Goal: Task Accomplishment & Management: Use online tool/utility

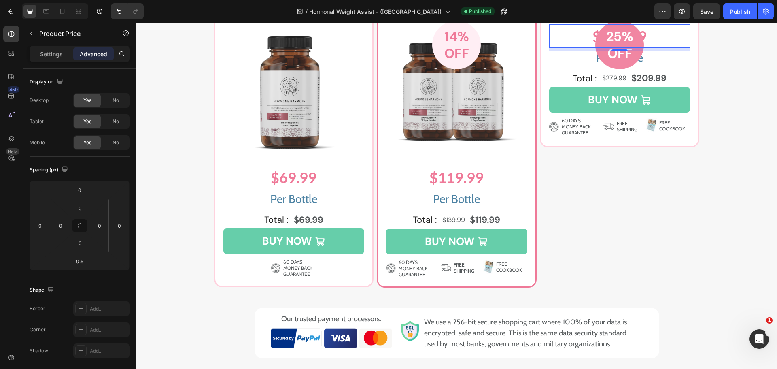
scroll to position [177, 0]
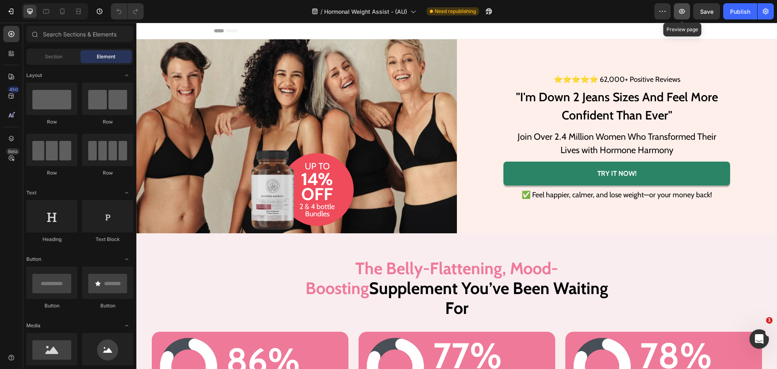
click at [683, 14] on icon "button" at bounding box center [682, 11] width 8 height 8
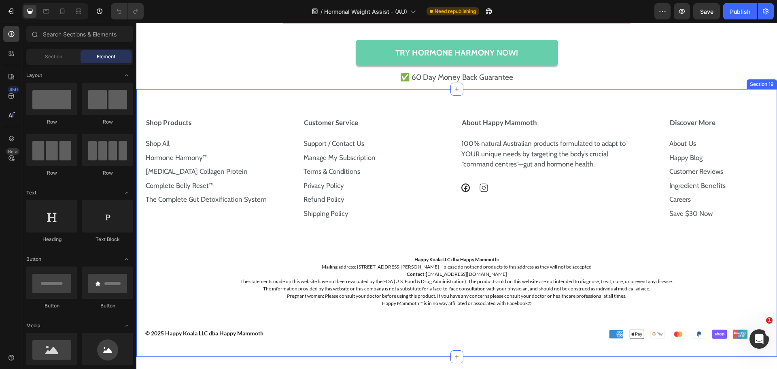
scroll to position [5350, 0]
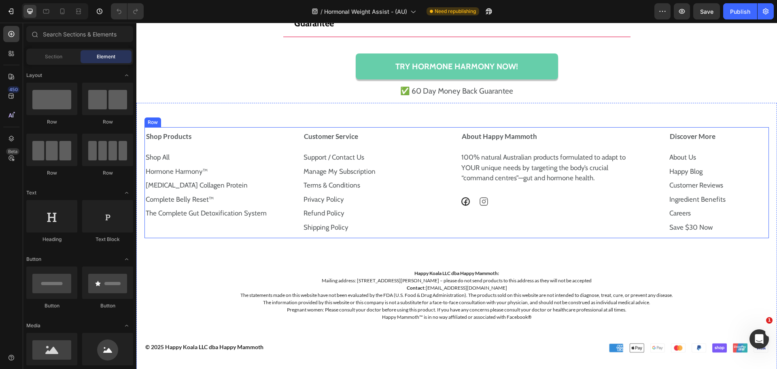
click at [294, 129] on div "Shop Products Shop All Text Block Hormone Harmony™ Text Block Prebiotic Collage…" at bounding box center [456, 182] width 624 height 111
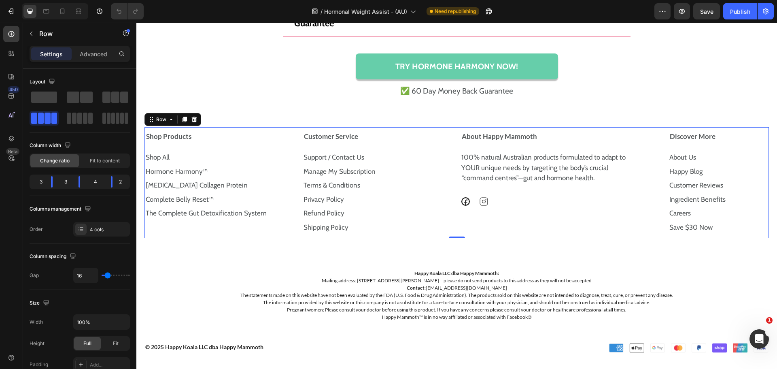
click at [287, 231] on div "Shop Products Shop All Text Block Hormone Harmony™ Text Block Prebiotic Collage…" at bounding box center [219, 182] width 151 height 111
click at [94, 54] on p "Advanced" at bounding box center [94, 54] width 28 height 8
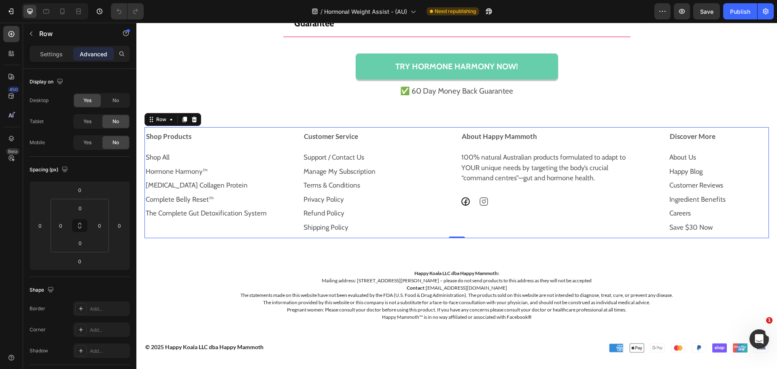
click at [208, 15] on div "/ Hormonal Weight Assist - (AU) Need republishing" at bounding box center [402, 11] width 504 height 16
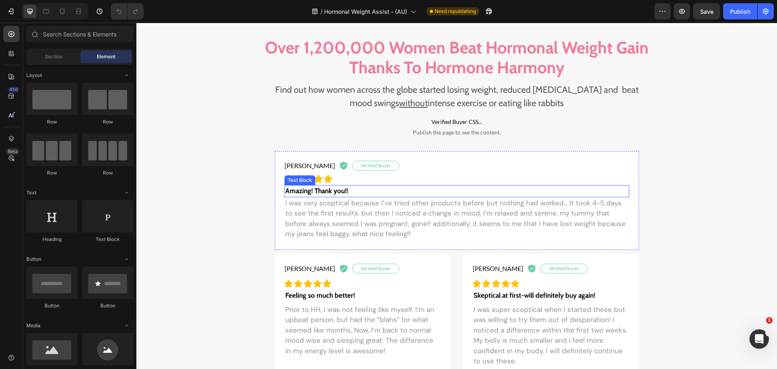
scroll to position [733, 0]
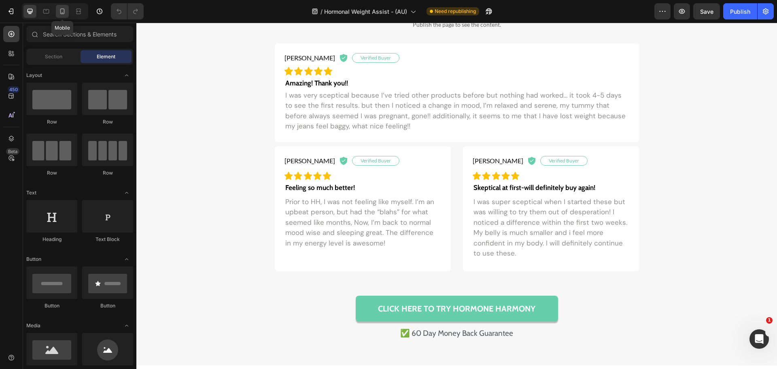
click at [62, 15] on icon at bounding box center [62, 11] width 8 height 8
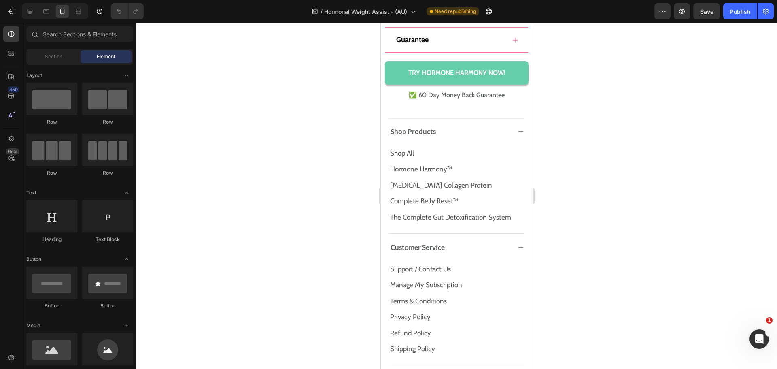
scroll to position [9025, 0]
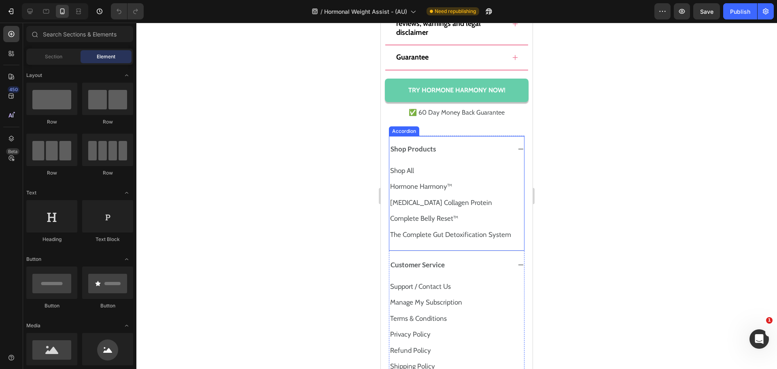
click at [492, 155] on div "Shop Products" at bounding box center [450, 148] width 122 height 11
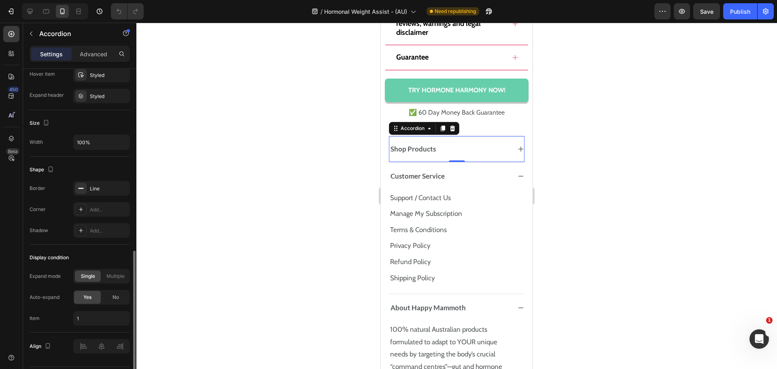
scroll to position [468, 0]
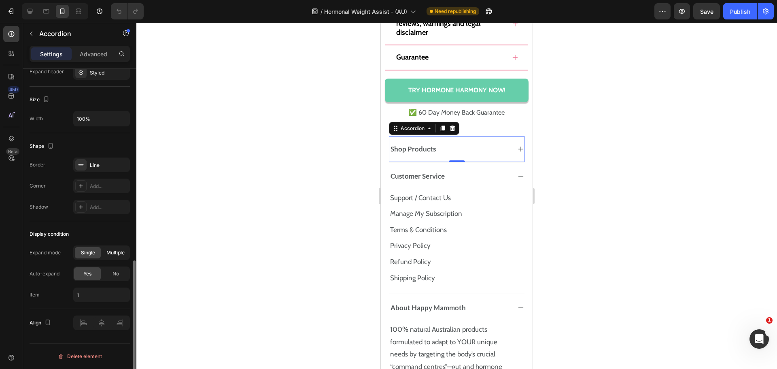
click at [110, 273] on div "No" at bounding box center [115, 273] width 27 height 13
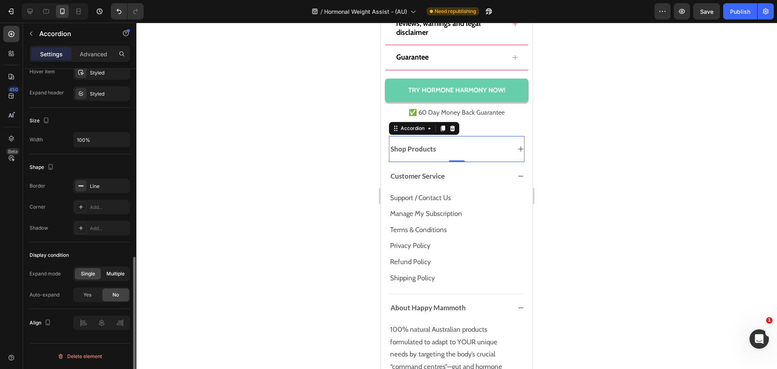
scroll to position [447, 0]
click at [84, 291] on span "Yes" at bounding box center [87, 294] width 8 height 7
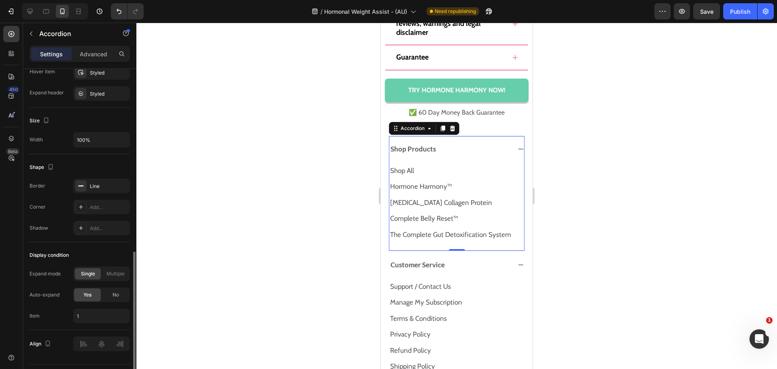
scroll to position [468, 0]
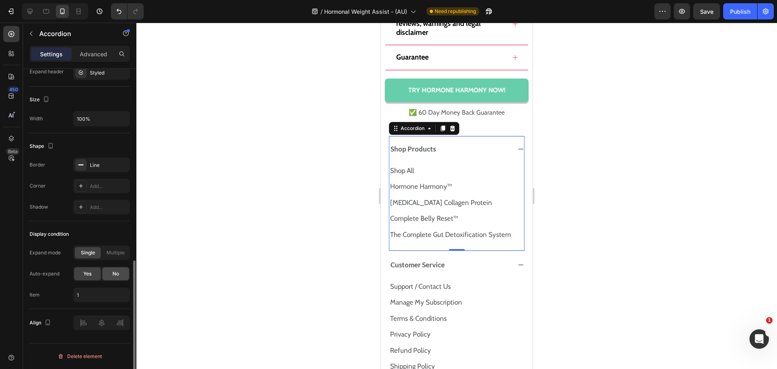
click at [117, 277] on div "No" at bounding box center [115, 273] width 27 height 13
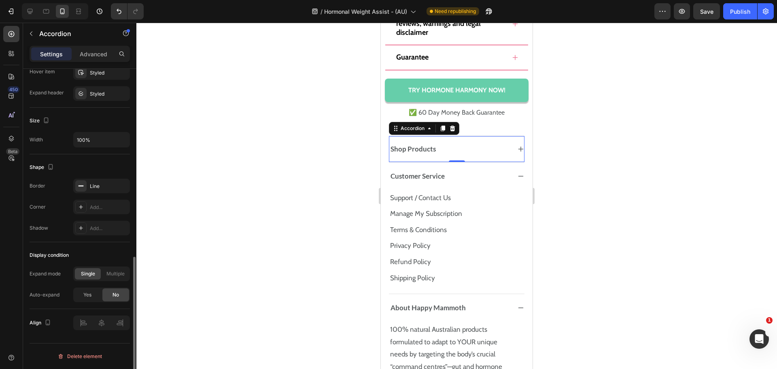
scroll to position [447, 0]
click at [30, 8] on icon at bounding box center [30, 11] width 8 height 8
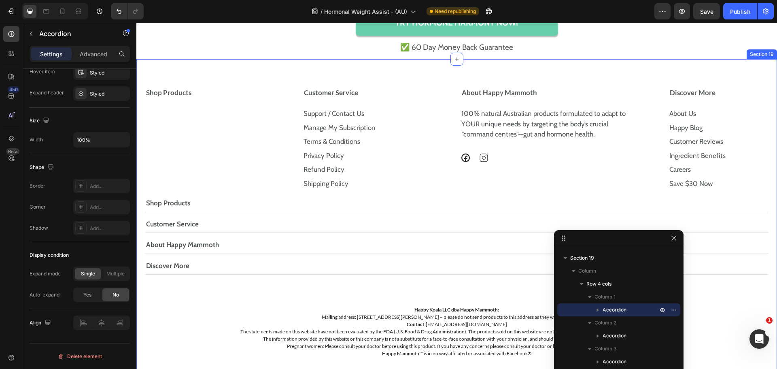
scroll to position [9470, 0]
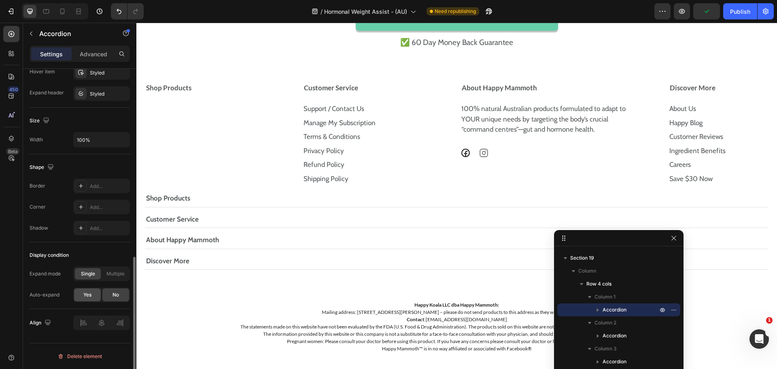
click at [92, 293] on div "Yes" at bounding box center [87, 294] width 27 height 13
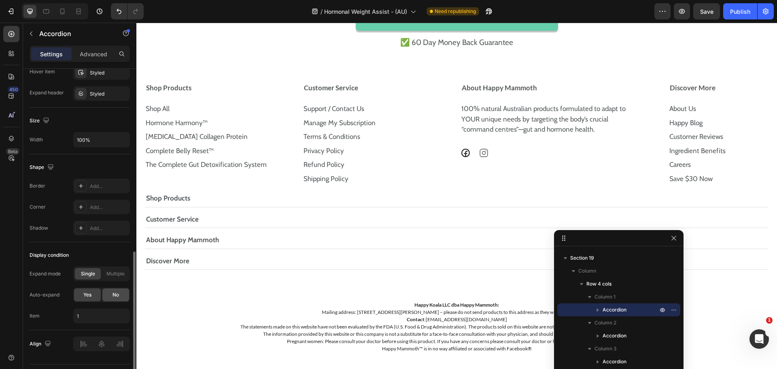
click at [123, 291] on div "No" at bounding box center [115, 294] width 27 height 13
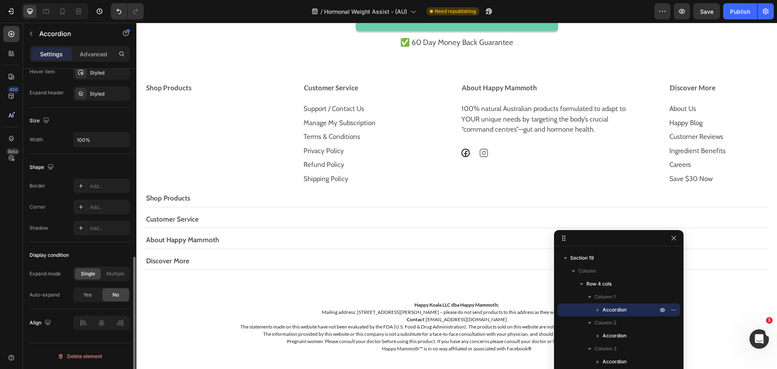
click at [55, 296] on div "Auto-expand" at bounding box center [45, 294] width 30 height 7
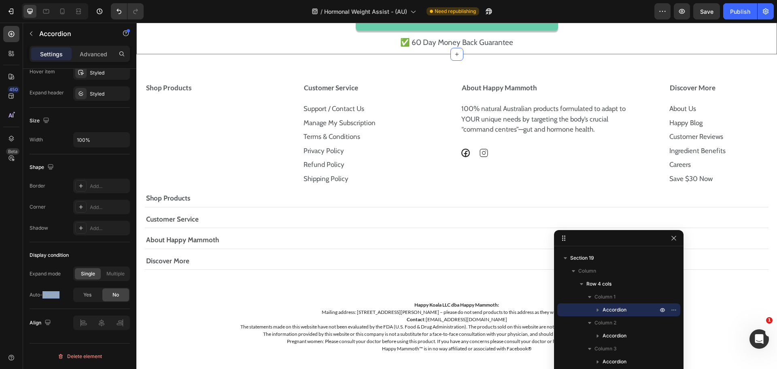
copy div "expand"
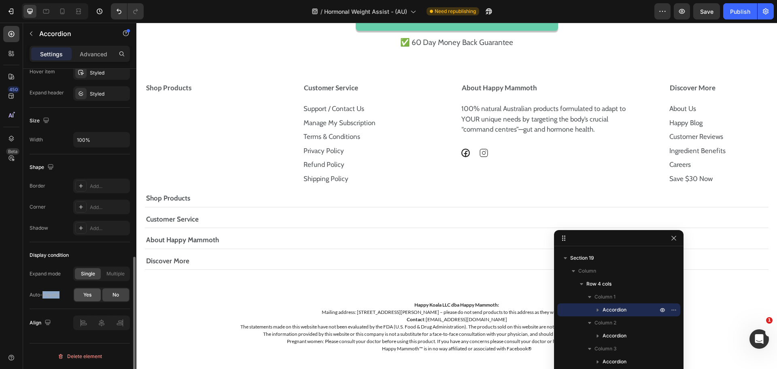
drag, startPoint x: 86, startPoint y: 296, endPoint x: 6, endPoint y: 189, distance: 133.3
click at [86, 296] on span "Yes" at bounding box center [87, 294] width 8 height 7
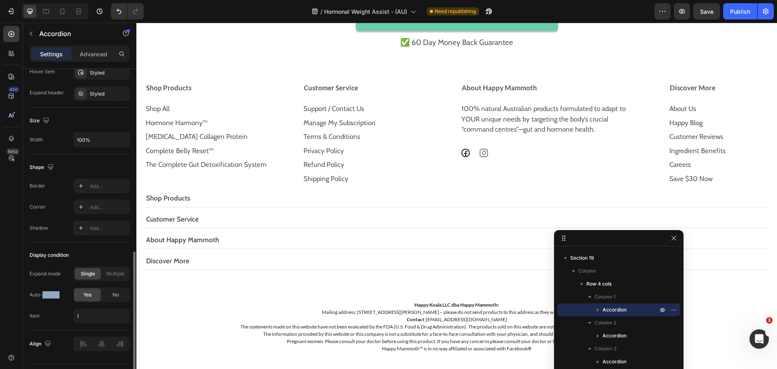
click at [54, 297] on div "Auto-expand" at bounding box center [45, 294] width 30 height 7
click at [116, 273] on span "Multiple" at bounding box center [115, 273] width 18 height 7
click at [93, 275] on span "Single" at bounding box center [88, 273] width 14 height 7
type input "1"
click at [112, 291] on div "No" at bounding box center [115, 294] width 27 height 13
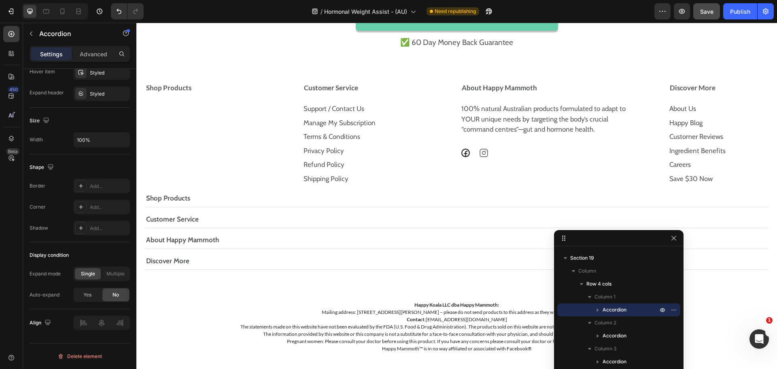
click at [696, 11] on button "Save" at bounding box center [706, 11] width 27 height 16
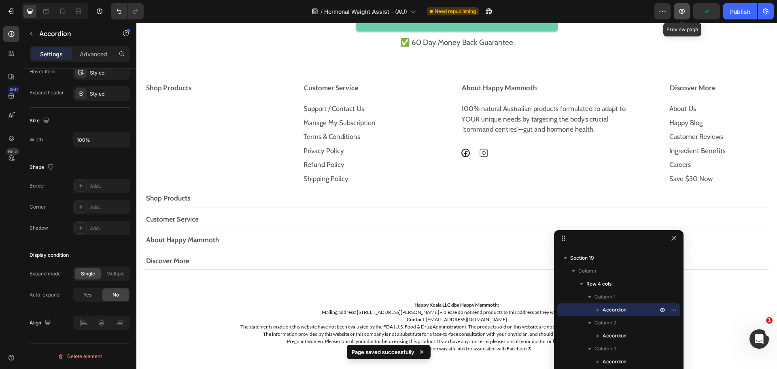
click at [680, 13] on icon "button" at bounding box center [682, 11] width 8 height 8
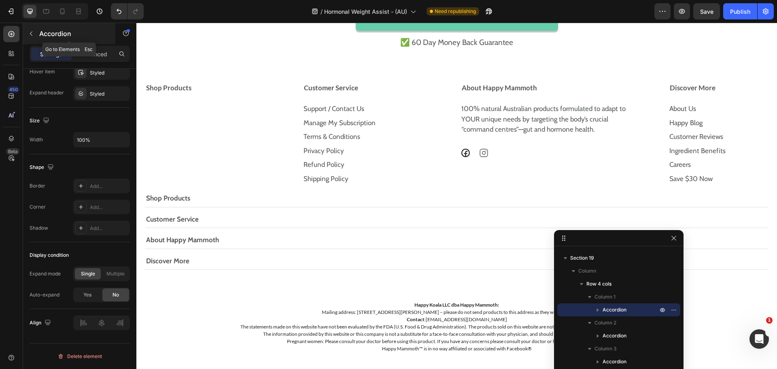
click at [35, 31] on button "button" at bounding box center [31, 33] width 13 height 13
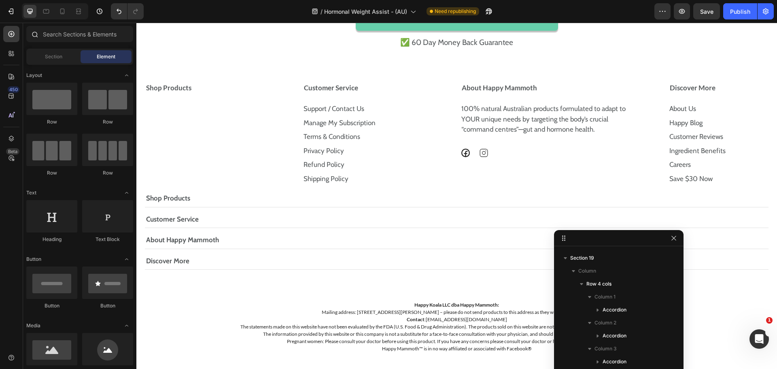
click at [37, 35] on icon at bounding box center [34, 34] width 6 height 6
click at [46, 35] on input "text" at bounding box center [79, 34] width 107 height 16
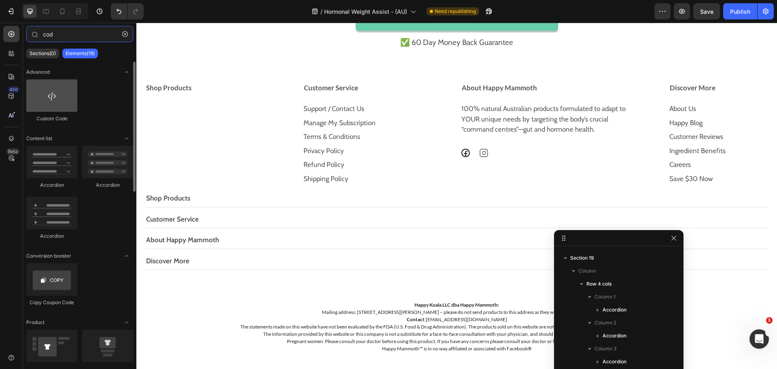
type input "cod"
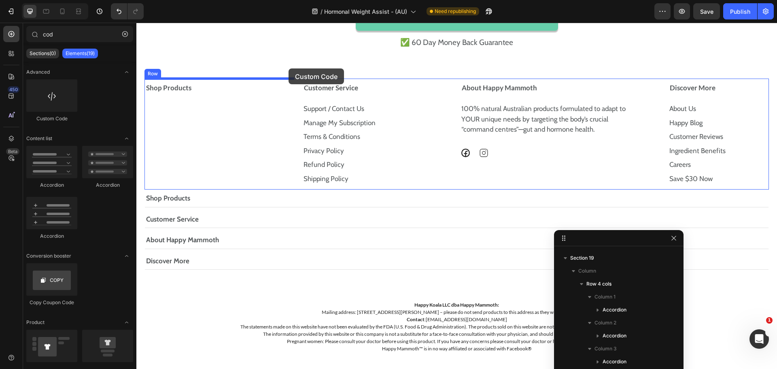
drag, startPoint x: 193, startPoint y: 119, endPoint x: 286, endPoint y: 77, distance: 102.5
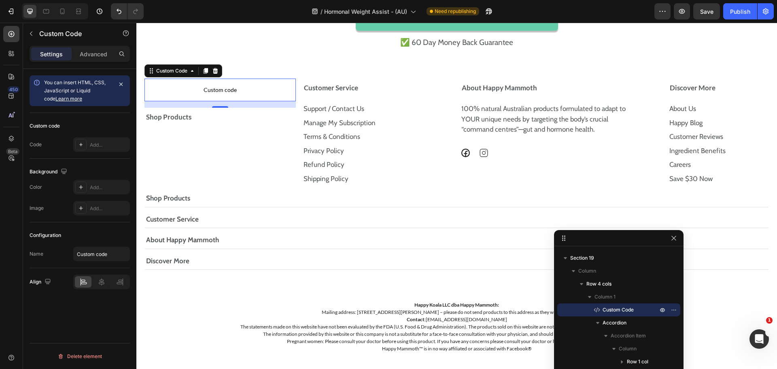
click at [246, 84] on p "Custom code" at bounding box center [219, 89] width 151 height 23
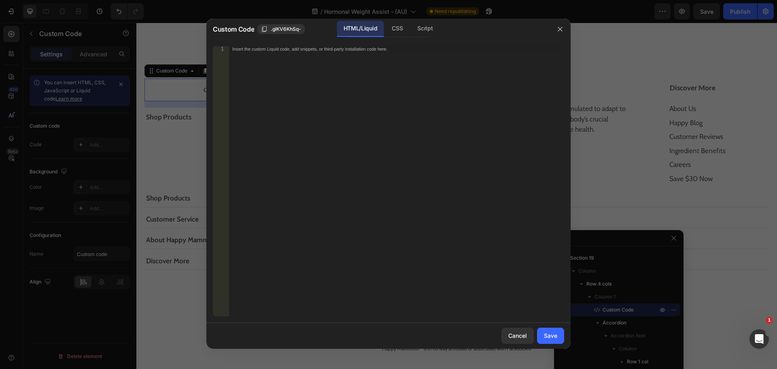
click at [402, 102] on div "Insert the custom Liquid code, add snippets, or third-party installation code h…" at bounding box center [396, 186] width 335 height 281
paste textarea "}"
type textarea "}"
click at [411, 28] on div "CSS" at bounding box center [425, 29] width 28 height 16
click at [381, 128] on div "Insert the CSS code to style your content here." at bounding box center [396, 186] width 335 height 281
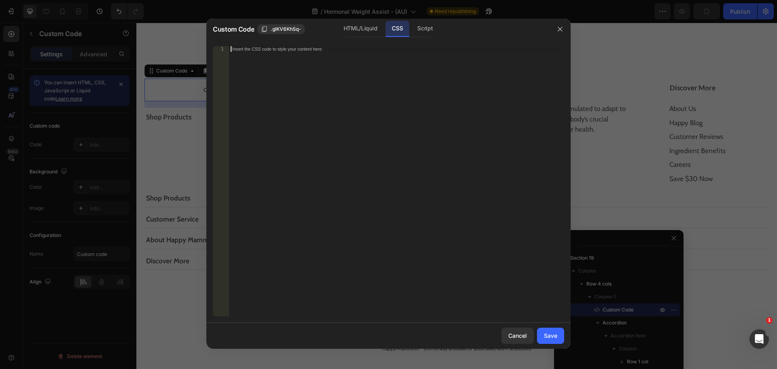
paste textarea "}"
click at [362, 152] on div ".gp-grid-rows- \[ 0 fr \] { /* grid-template-rows: 0fr; */ }" at bounding box center [396, 186] width 335 height 281
click at [348, 55] on div ".gp-grid-rows- \[ 0 fr \] { /* grid-template-rows: 0fr; */ }" at bounding box center [396, 186] width 335 height 281
type textarea "grid-template-rows: 0fr;"
click at [549, 335] on div "Save" at bounding box center [550, 335] width 13 height 8
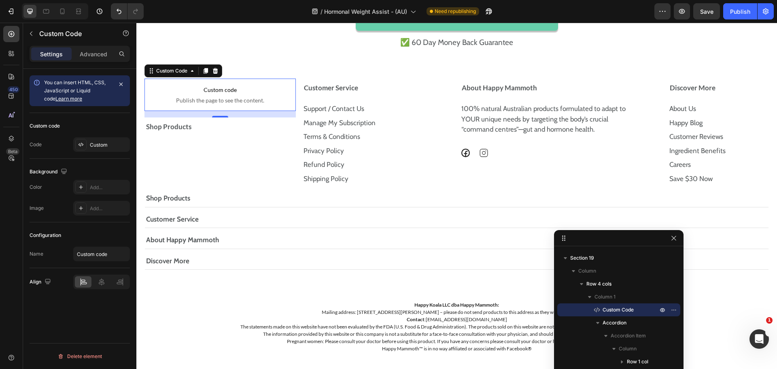
click at [232, 97] on span "Publish the page to see the content." at bounding box center [219, 100] width 151 height 8
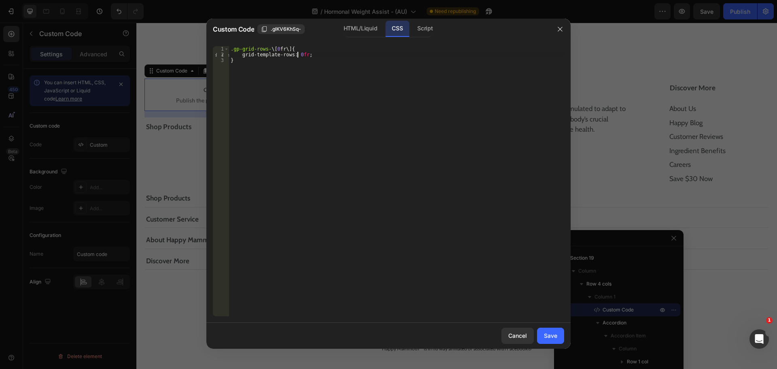
click at [298, 53] on div ".gp-grid-rows- \[ 0 fr \] { grid-template-rows : 0 fr ; }" at bounding box center [396, 186] width 335 height 281
click at [316, 104] on div ".gp-grid-rows- \[ 0 fr \] { grid-template-rows : 1 fr ; }" at bounding box center [396, 186] width 335 height 281
type textarea "}"
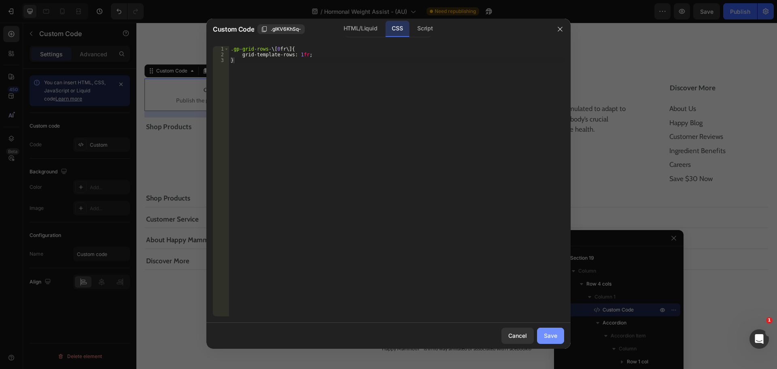
click at [547, 331] on div "Save" at bounding box center [550, 335] width 13 height 8
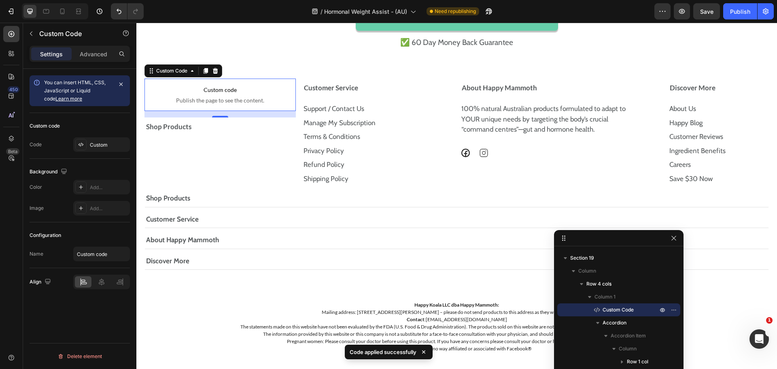
click at [216, 87] on span "Custom code" at bounding box center [219, 90] width 151 height 10
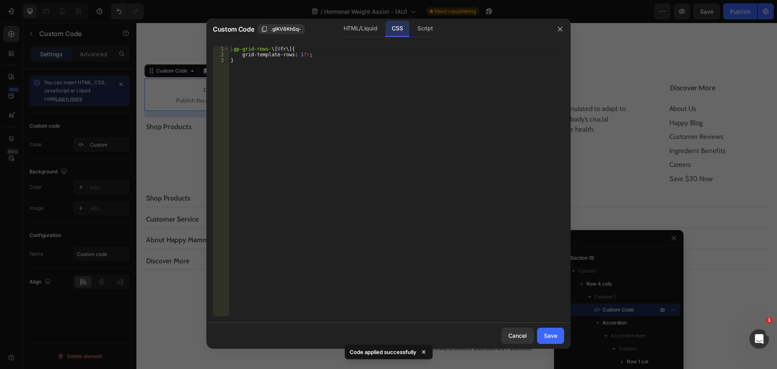
click at [308, 53] on div ".gp-grid-rows- \[ 0 fr \] { grid-template-rows : 1 fr ; }" at bounding box center [396, 186] width 335 height 281
type textarea "grid-template-rows: 1fr !important;"
click at [553, 334] on div "Save" at bounding box center [550, 335] width 13 height 8
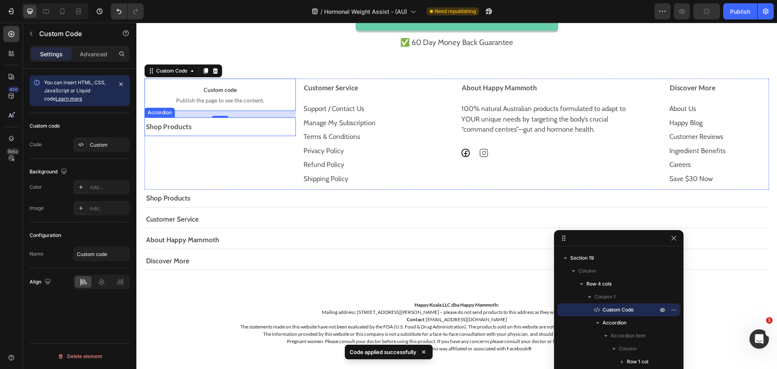
click at [244, 125] on div "Shop Products" at bounding box center [217, 127] width 144 height 12
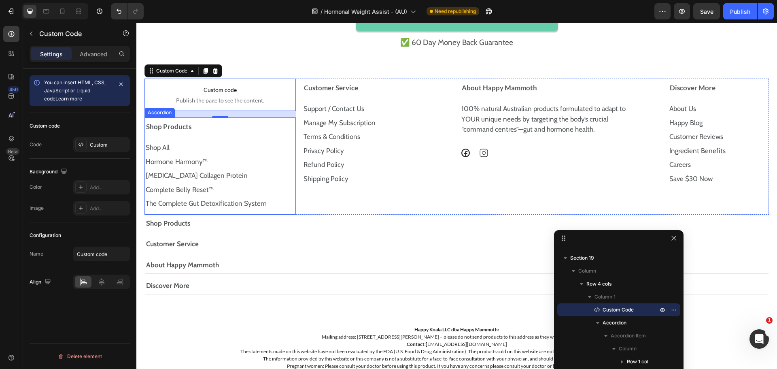
click at [224, 131] on div "Shop Products" at bounding box center [217, 127] width 144 height 12
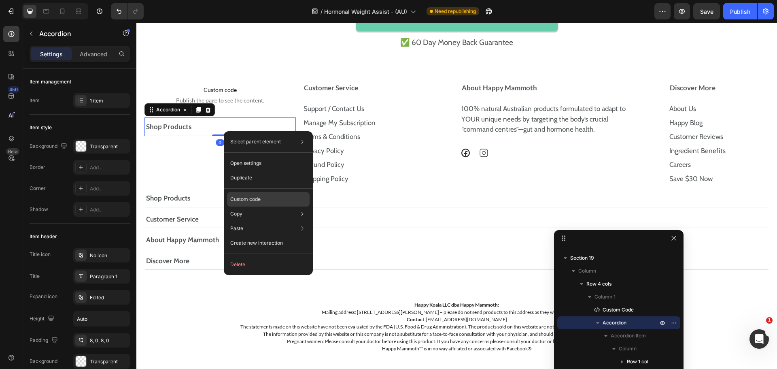
click at [260, 197] on p "Custom code" at bounding box center [245, 198] width 30 height 7
type input "100%"
type input "100"
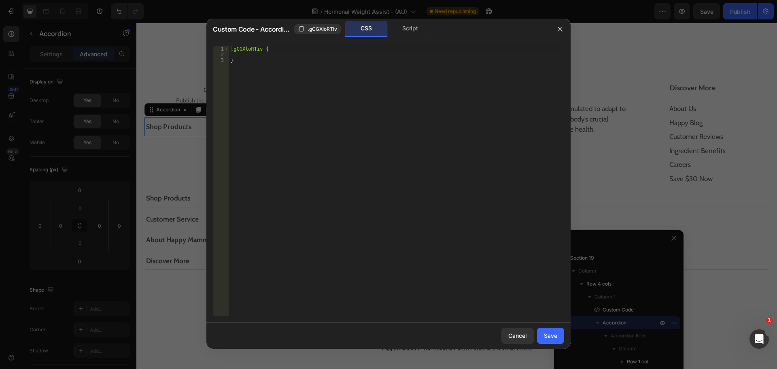
type textarea "}"
click at [290, 85] on div ".gCGXloRTiv { }" at bounding box center [396, 186] width 335 height 281
click at [354, 66] on div ".gCGXloRTiv { }" at bounding box center [396, 186] width 335 height 281
click at [553, 332] on div "Save" at bounding box center [550, 335] width 13 height 8
type input "8"
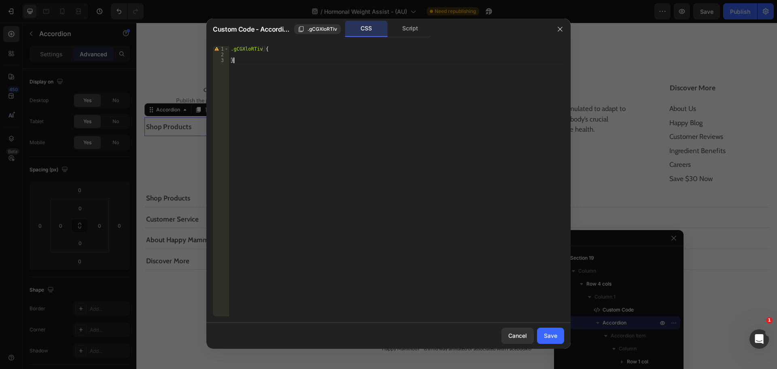
type input "8"
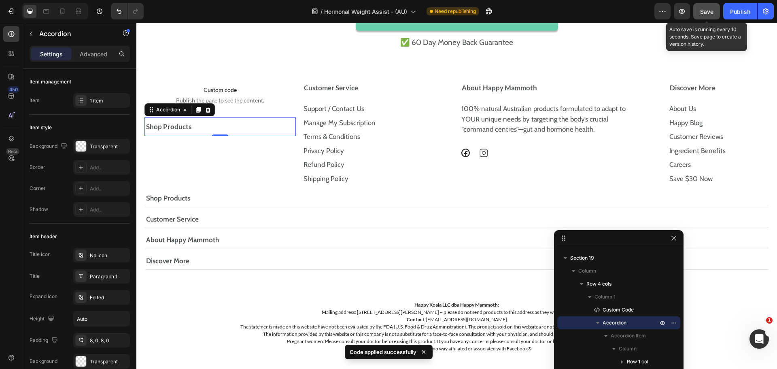
click at [703, 14] on span "Save" at bounding box center [706, 11] width 13 height 7
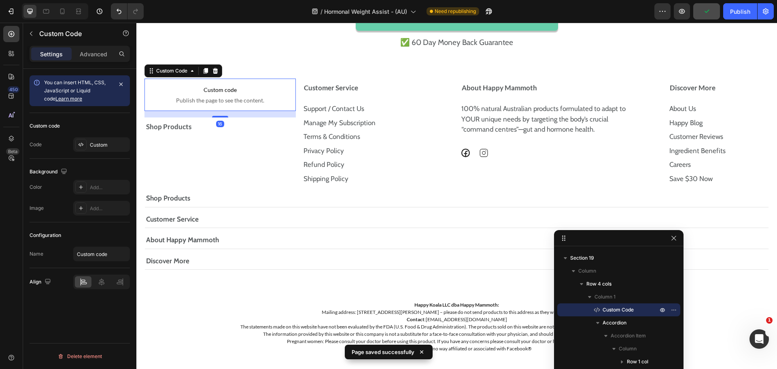
click at [242, 97] on span "Publish the page to see the content." at bounding box center [219, 100] width 151 height 8
click at [223, 96] on span "Publish the page to see the content." at bounding box center [219, 100] width 151 height 8
click at [224, 96] on span "Publish the page to see the content." at bounding box center [219, 100] width 151 height 8
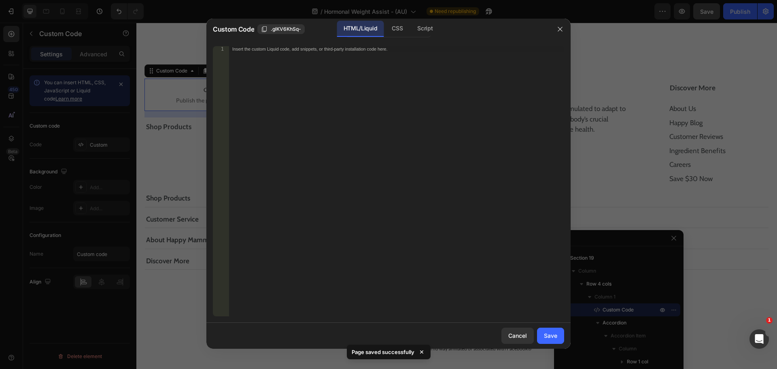
click at [341, 96] on div "Insert the custom Liquid code, add snippets, or third-party installation code h…" at bounding box center [396, 186] width 335 height 281
click at [411, 26] on div "CSS" at bounding box center [425, 29] width 28 height 16
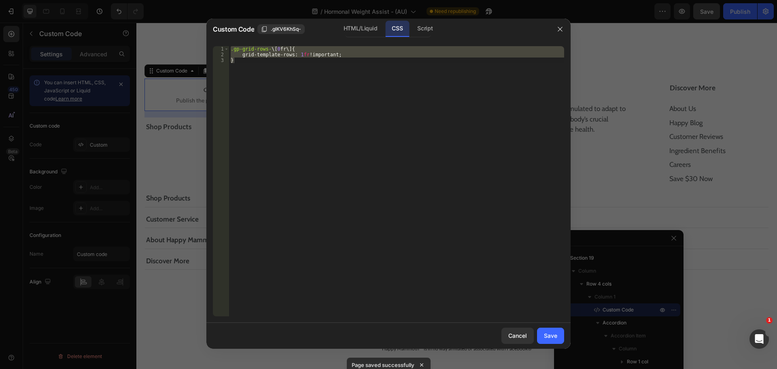
click at [320, 128] on div ".gp-grid-rows- \[ 0 fr \] { grid-template-rows : 1 fr !important ; }" at bounding box center [396, 181] width 335 height 270
type textarea "}"
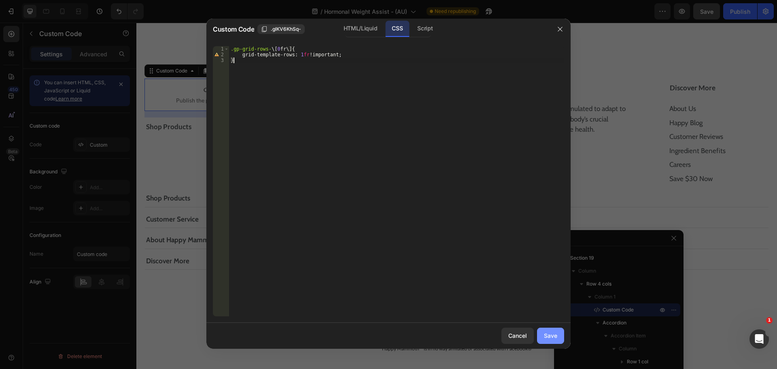
click at [549, 334] on div "Save" at bounding box center [550, 335] width 13 height 8
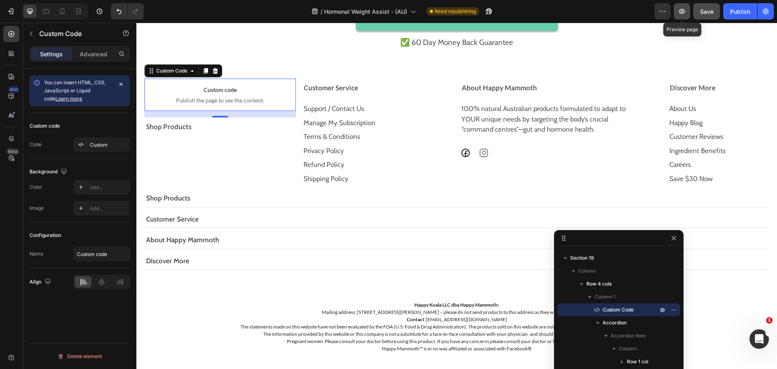
click at [684, 8] on icon "button" at bounding box center [682, 11] width 8 height 8
click at [410, 81] on div "Customer Service" at bounding box center [378, 87] width 150 height 19
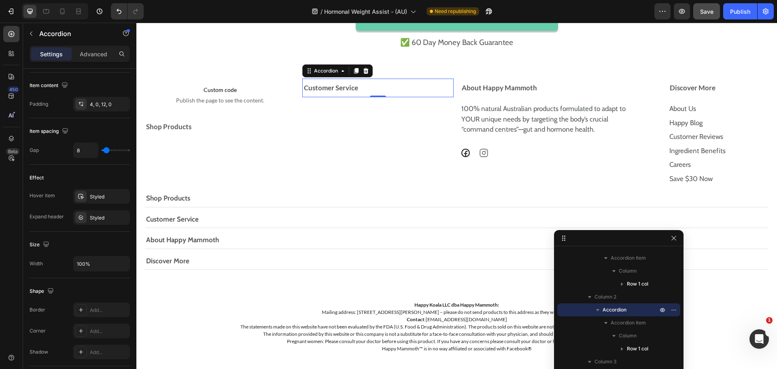
scroll to position [468, 0]
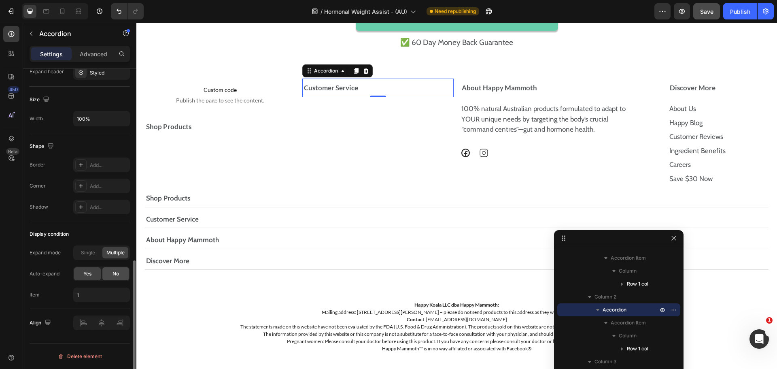
click at [115, 273] on span "No" at bounding box center [115, 273] width 6 height 7
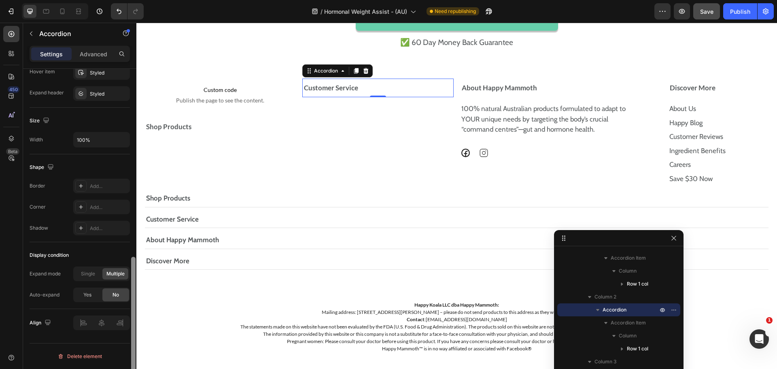
scroll to position [447, 0]
click at [551, 83] on div "About Happy Mammoth" at bounding box center [557, 88] width 194 height 12
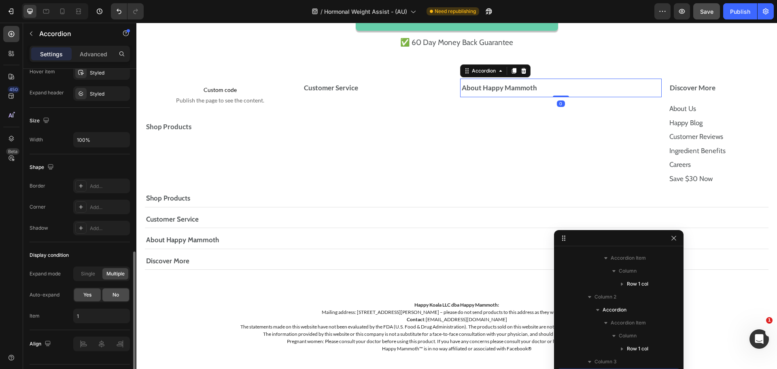
click at [114, 292] on span "No" at bounding box center [115, 294] width 6 height 7
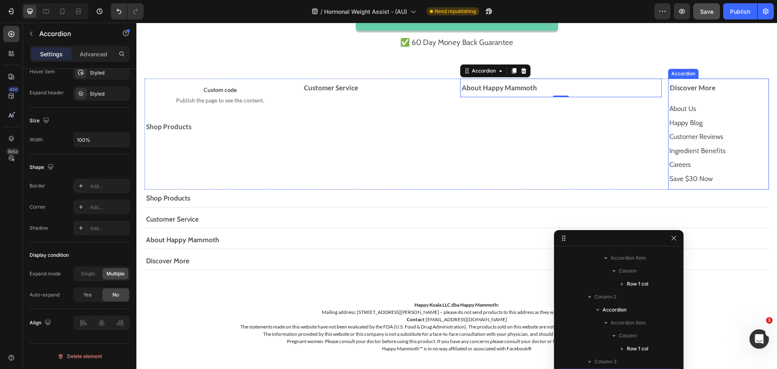
click at [720, 83] on div "Discover More" at bounding box center [714, 88] width 93 height 12
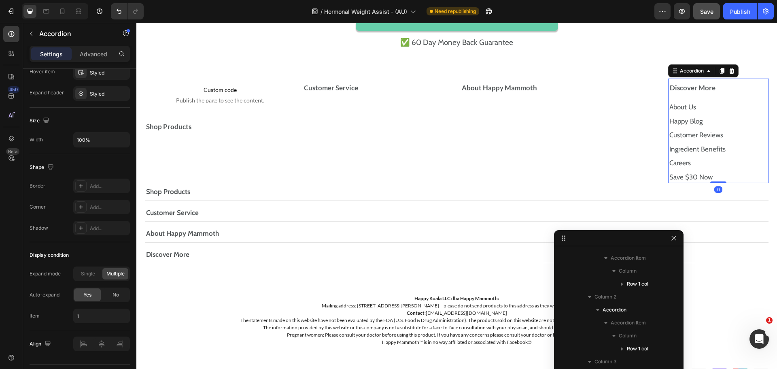
scroll to position [438, 0]
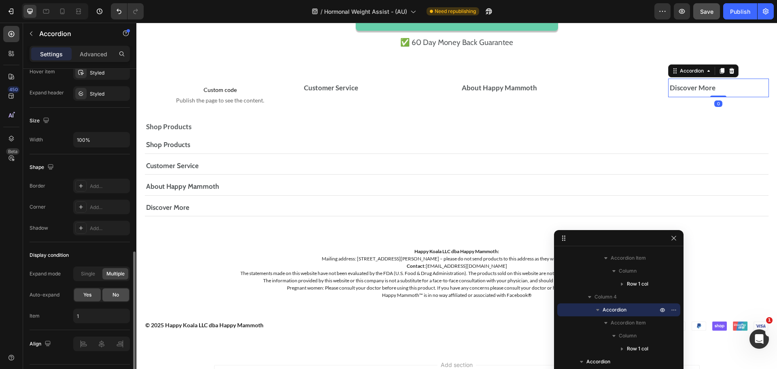
click at [121, 290] on div "No" at bounding box center [115, 294] width 27 height 13
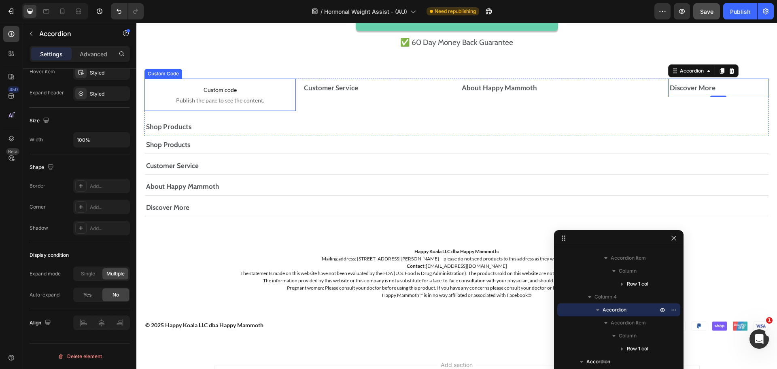
click at [230, 98] on span "Publish the page to see the content." at bounding box center [219, 100] width 151 height 8
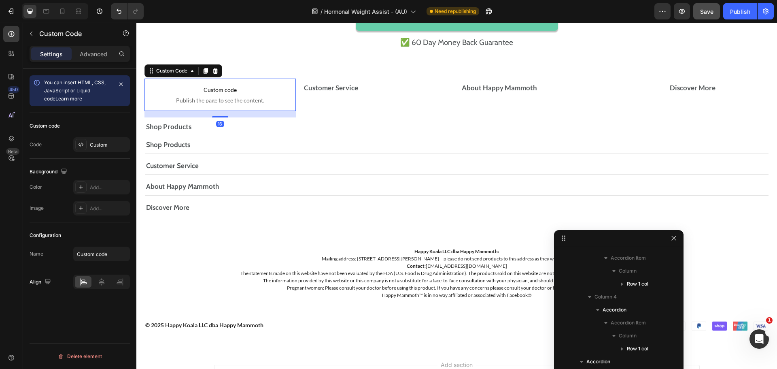
scroll to position [0, 0]
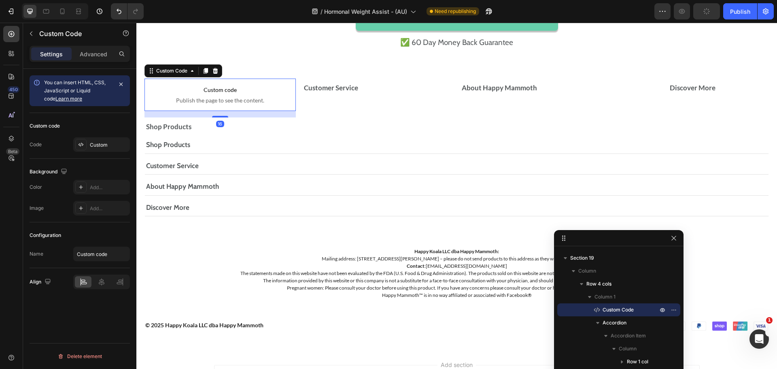
click at [221, 101] on span "Publish the page to see the content." at bounding box center [219, 100] width 151 height 8
click at [289, 143] on div "Shop Products" at bounding box center [453, 144] width 617 height 11
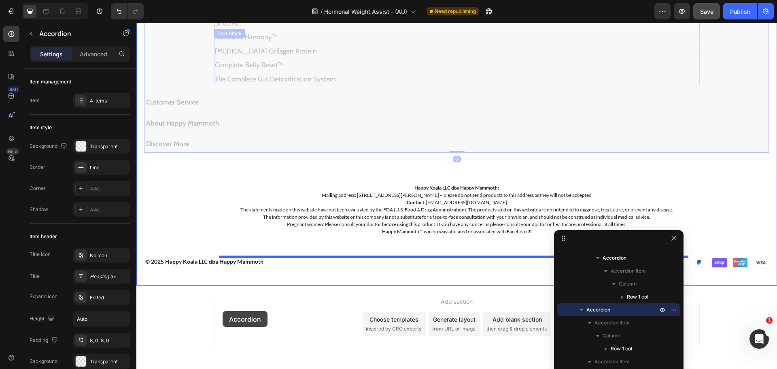
scroll to position [9625, 0]
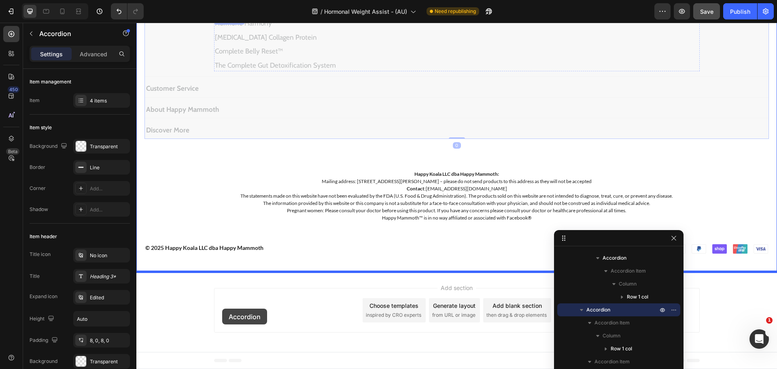
drag, startPoint x: 150, startPoint y: 130, endPoint x: 222, endPoint y: 308, distance: 192.4
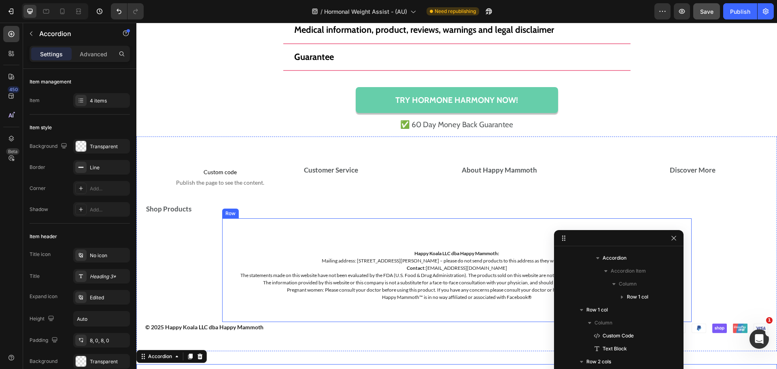
scroll to position [9386, 0]
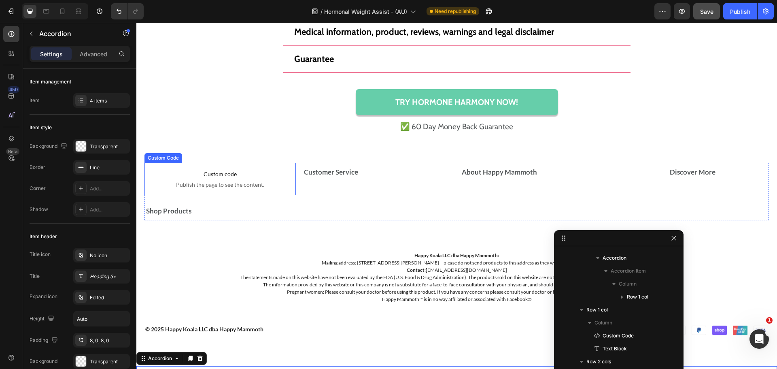
click at [207, 176] on span "Custom code" at bounding box center [219, 174] width 151 height 10
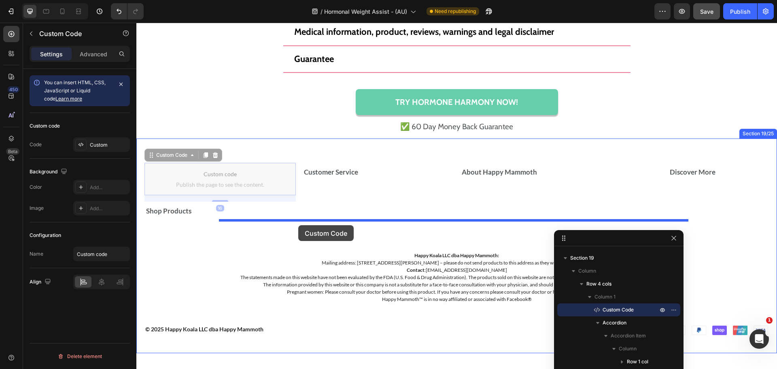
drag, startPoint x: 152, startPoint y: 157, endPoint x: 298, endPoint y: 225, distance: 161.1
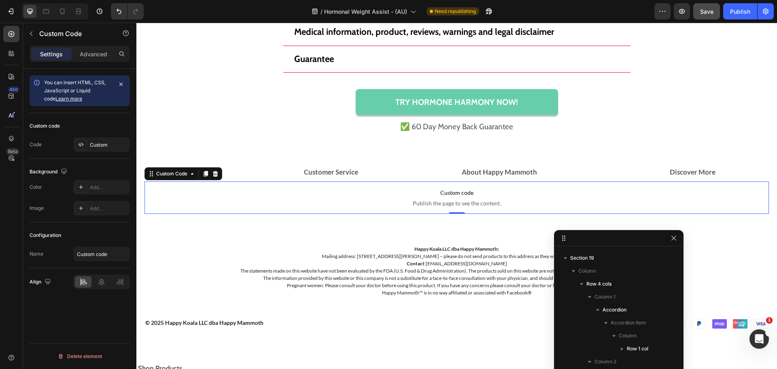
click at [390, 193] on span "Custom code" at bounding box center [456, 193] width 624 height 10
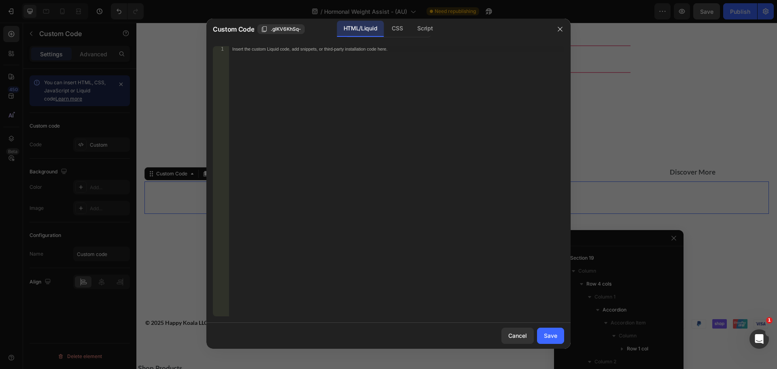
click at [377, 124] on div "Insert the custom Liquid code, add snippets, or third-party installation code h…" at bounding box center [396, 186] width 335 height 281
click at [411, 22] on div "CSS" at bounding box center [425, 29] width 28 height 16
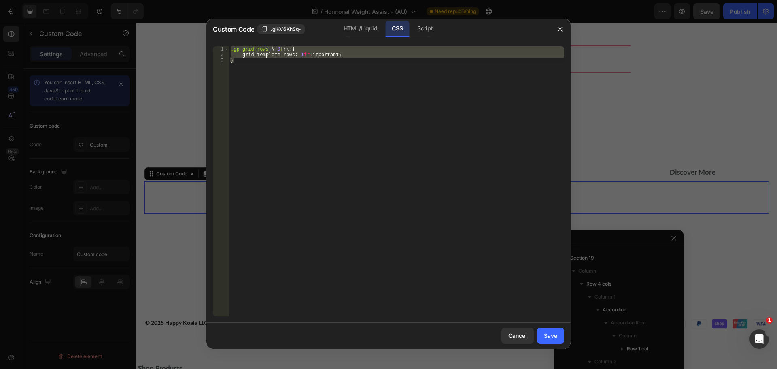
click at [376, 123] on div ".gp-grid-rows- \[ 0 fr \] { grid-template-rows : 1 fr !important ; }" at bounding box center [396, 181] width 335 height 270
type textarea "}"
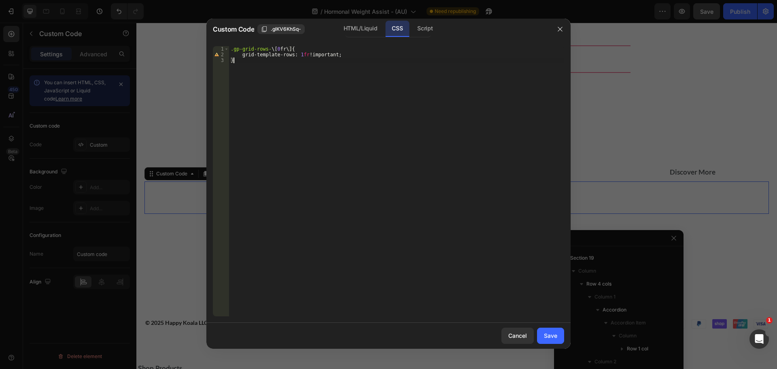
click at [395, 144] on div ".gp-grid-rows- \[ 0 fr \] { grid-template-rows : 1 fr !important ; }" at bounding box center [396, 186] width 335 height 281
paste textarea "@media all and (max-width: 768px)"
type textarea "@media all and (max-width: 768px){}"
type textarea "@media all and (max-width: 768px){"
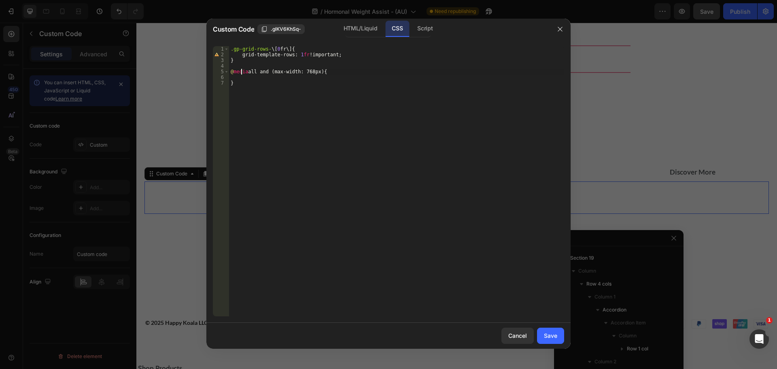
scroll to position [0, 0]
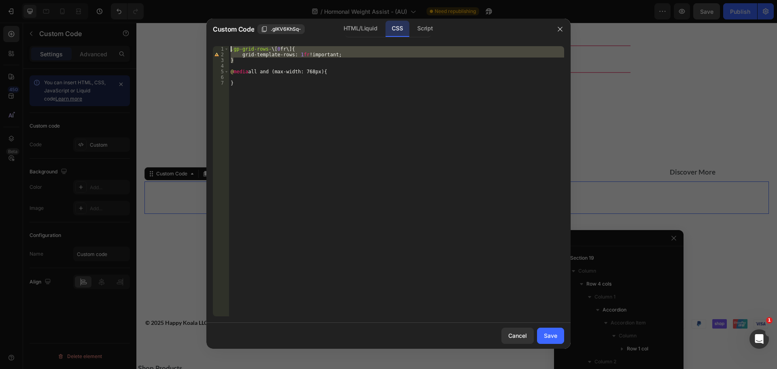
type textarea "}"
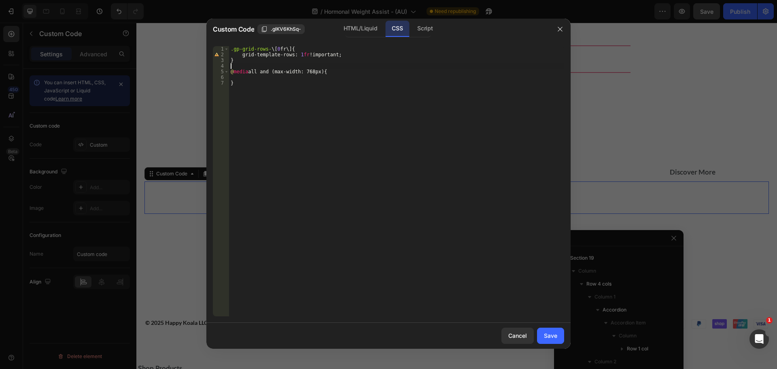
type textarea "@media all and (max-width: 768px){"
paste textarea "}"
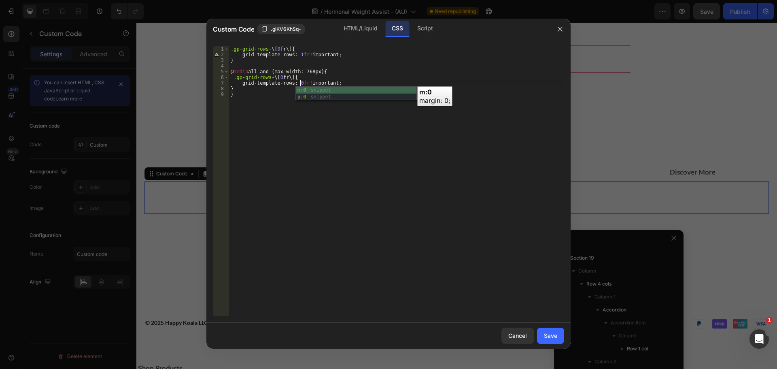
scroll to position [0, 6]
click at [388, 171] on div ".gp-grid-rows- \[ 0 fr \] { grid-template-rows : 1 fr !important ; } @ media al…" at bounding box center [396, 186] width 335 height 281
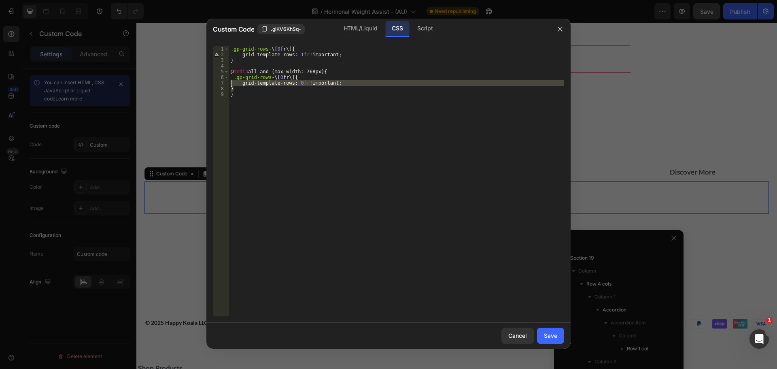
drag, startPoint x: 233, startPoint y: 89, endPoint x: 230, endPoint y: 80, distance: 9.5
click at [230, 80] on div ".gp-grid-rows- \[ 0 fr \] { grid-template-rows : 1 fr !important ; } @ media al…" at bounding box center [396, 186] width 335 height 281
click at [339, 120] on div ".gp-grid-rows- \[ 0 fr \] { grid-template-rows : 1 fr !important ; } @ media al…" at bounding box center [396, 186] width 335 height 281
type textarea "}"
click at [553, 337] on div "Save" at bounding box center [550, 335] width 13 height 8
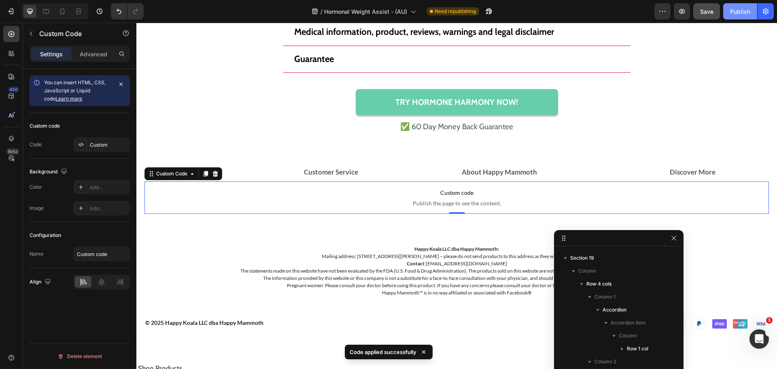
drag, startPoint x: 736, startPoint y: 11, endPoint x: 604, endPoint y: 5, distance: 132.0
click at [736, 11] on div "Publish" at bounding box center [740, 11] width 20 height 8
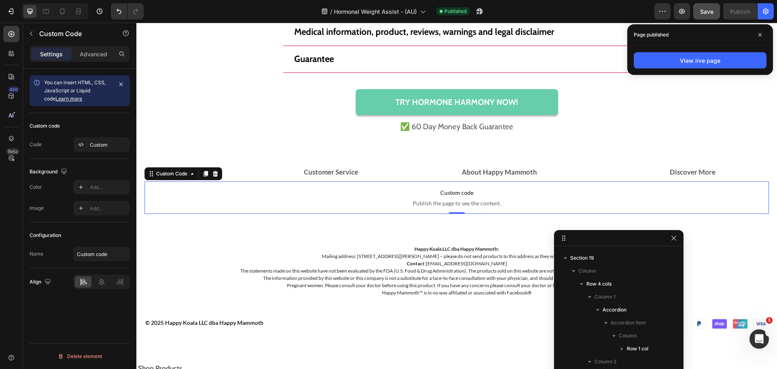
click at [553, 13] on div "/ Hormonal Weight Assist - (AU) Published" at bounding box center [402, 11] width 504 height 16
